Goal: Check status: Check status

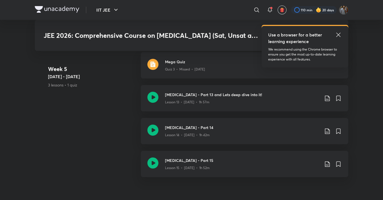
click at [125, 146] on div "Week [DATE] - [DATE] 3 lessons • 1 quiz Mega Quiz Quiz 3 • Missed • [DATE] [MED…" at bounding box center [191, 117] width 313 height 131
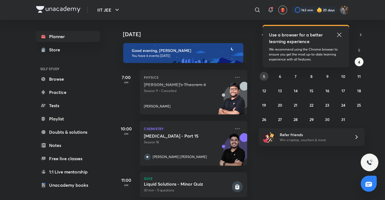
click at [265, 77] on abbr "5" at bounding box center [264, 76] width 2 height 5
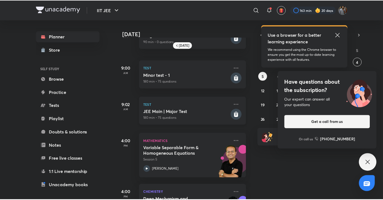
scroll to position [21, 0]
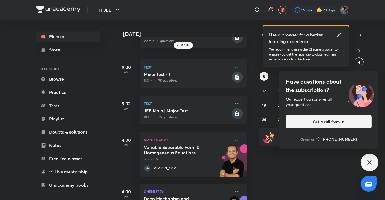
click at [174, 76] on h5 "Minor test - 1" at bounding box center [187, 74] width 87 height 6
click at [232, 77] on rect at bounding box center [237, 76] width 11 height 11
click at [236, 73] on rect at bounding box center [237, 76] width 11 height 11
click at [234, 68] on icon at bounding box center [237, 67] width 7 height 7
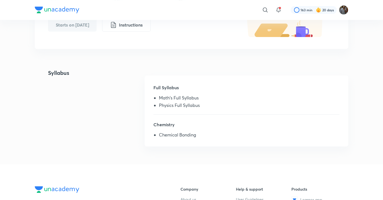
scroll to position [104, 0]
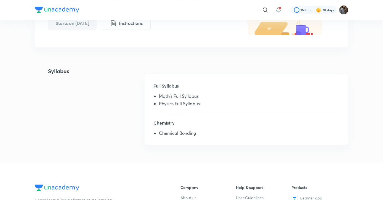
click at [245, 111] on div "Full Syllabus Math's Full Syllabus Physics Full Syllabus" at bounding box center [246, 97] width 186 height 30
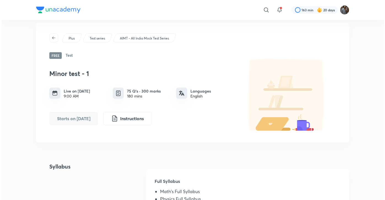
scroll to position [0, 0]
